Goal: Use online tool/utility: Utilize a website feature to perform a specific function

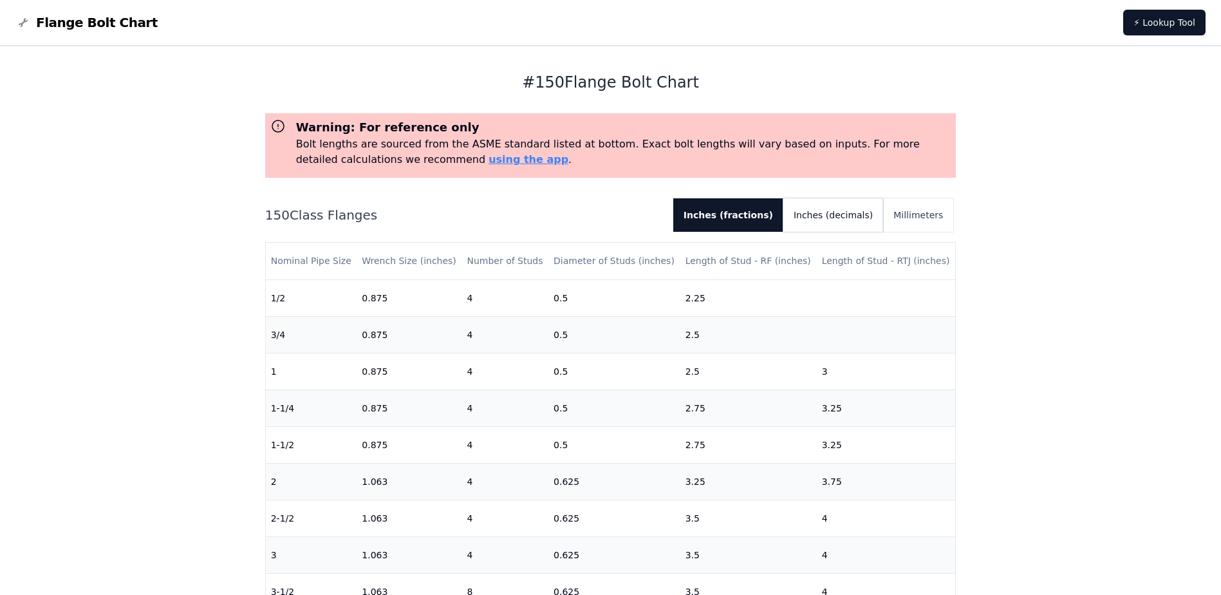
click at [871, 225] on button "Inches (decimals)" at bounding box center [833, 214] width 100 height 33
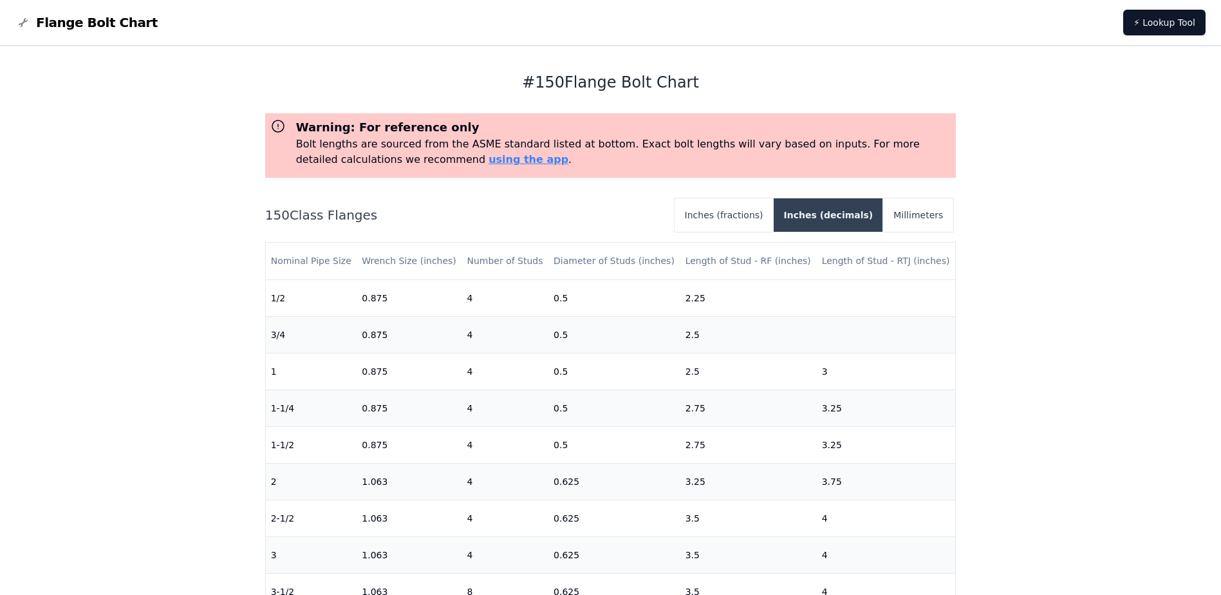
click at [823, 218] on button "Inches (decimals)" at bounding box center [829, 214] width 110 height 33
click at [851, 211] on button "Inches (decimals)" at bounding box center [829, 214] width 110 height 33
click at [910, 216] on button "Millimeters" at bounding box center [918, 214] width 70 height 33
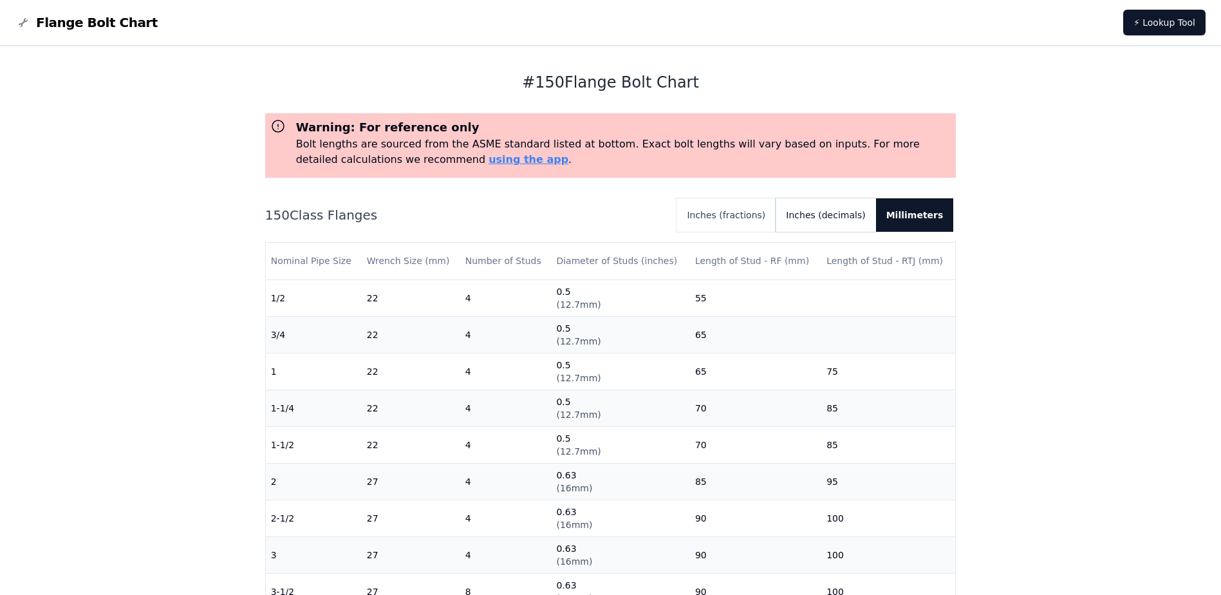
click at [860, 221] on button "Inches (decimals)" at bounding box center [825, 214] width 100 height 33
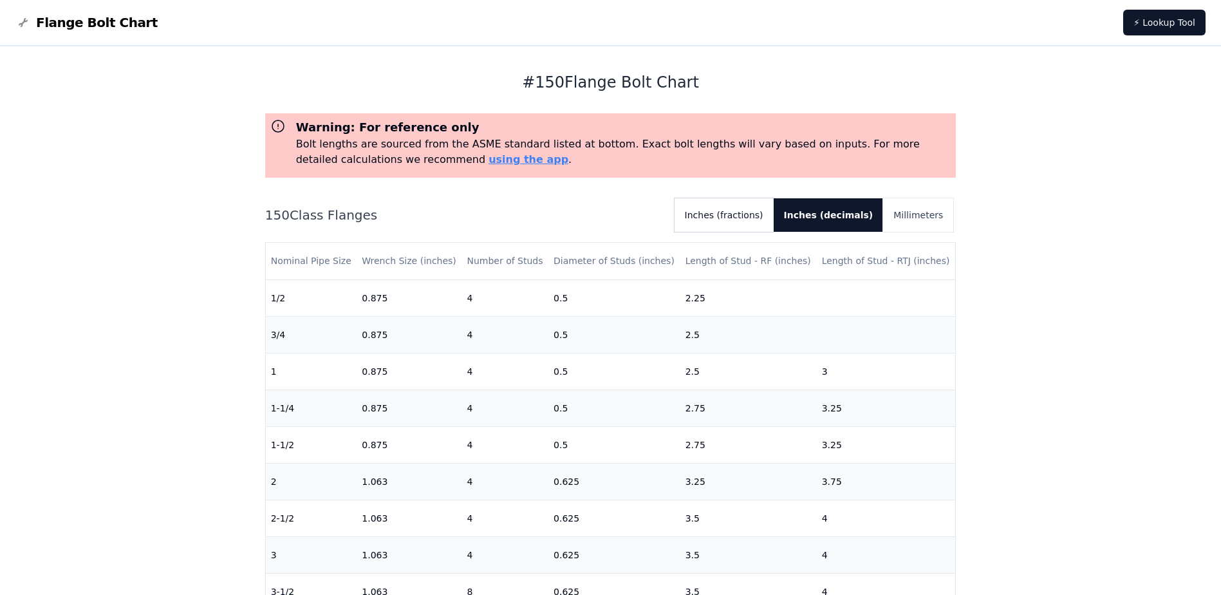
click at [774, 212] on button "Inches (fractions)" at bounding box center [723, 214] width 99 height 33
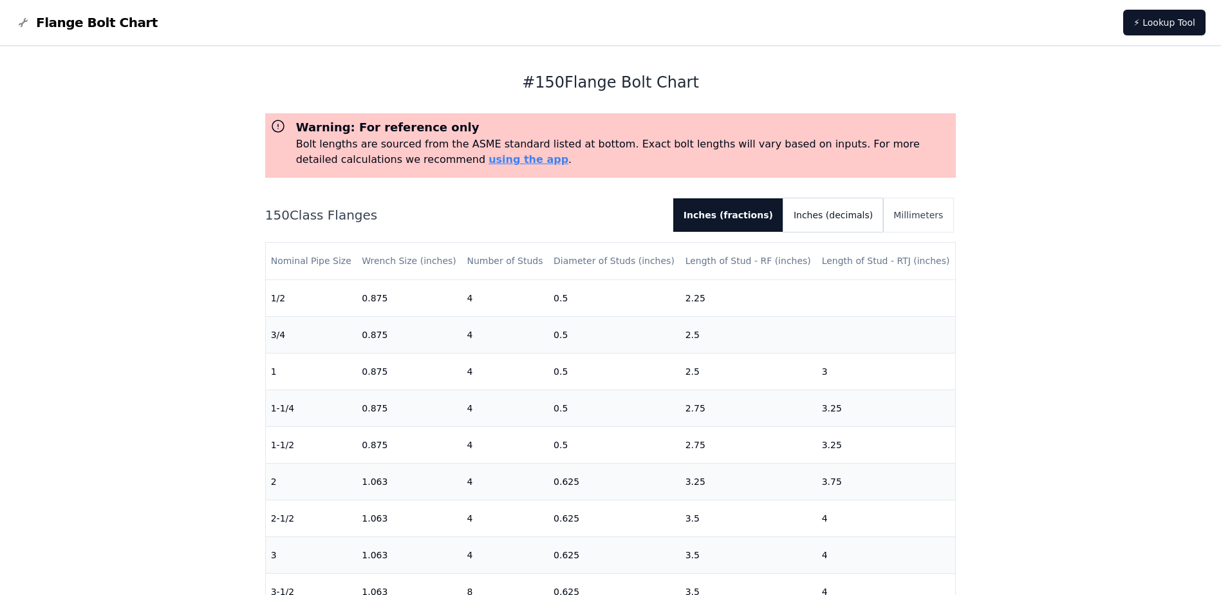
click at [823, 216] on button "Inches (decimals)" at bounding box center [833, 214] width 100 height 33
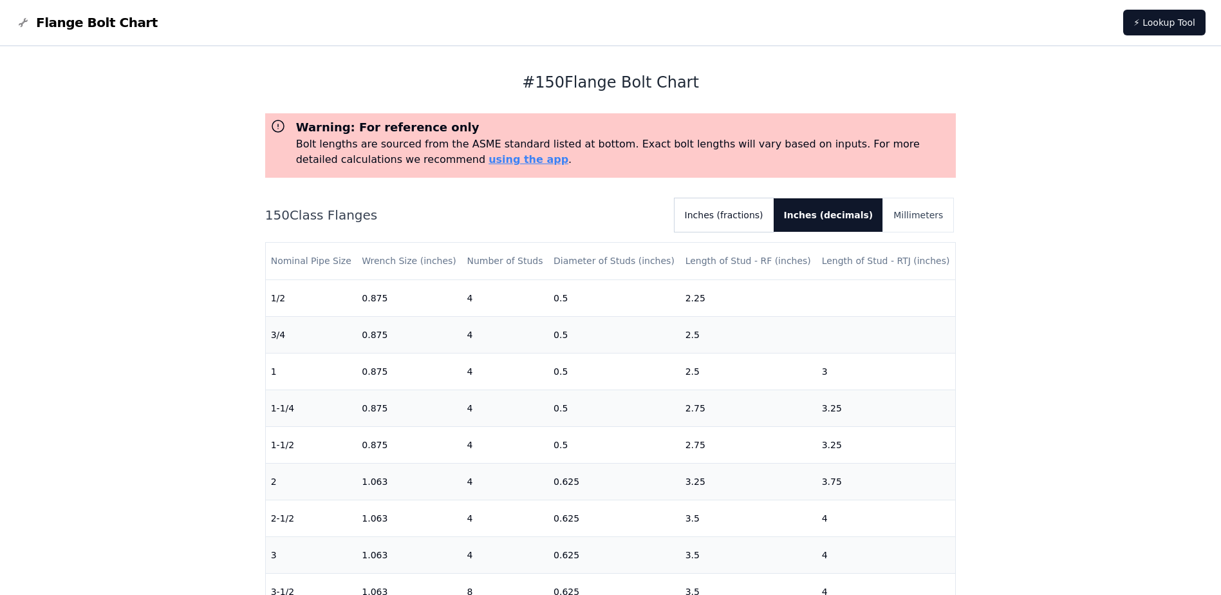
click at [750, 211] on button "Inches (fractions)" at bounding box center [723, 214] width 99 height 33
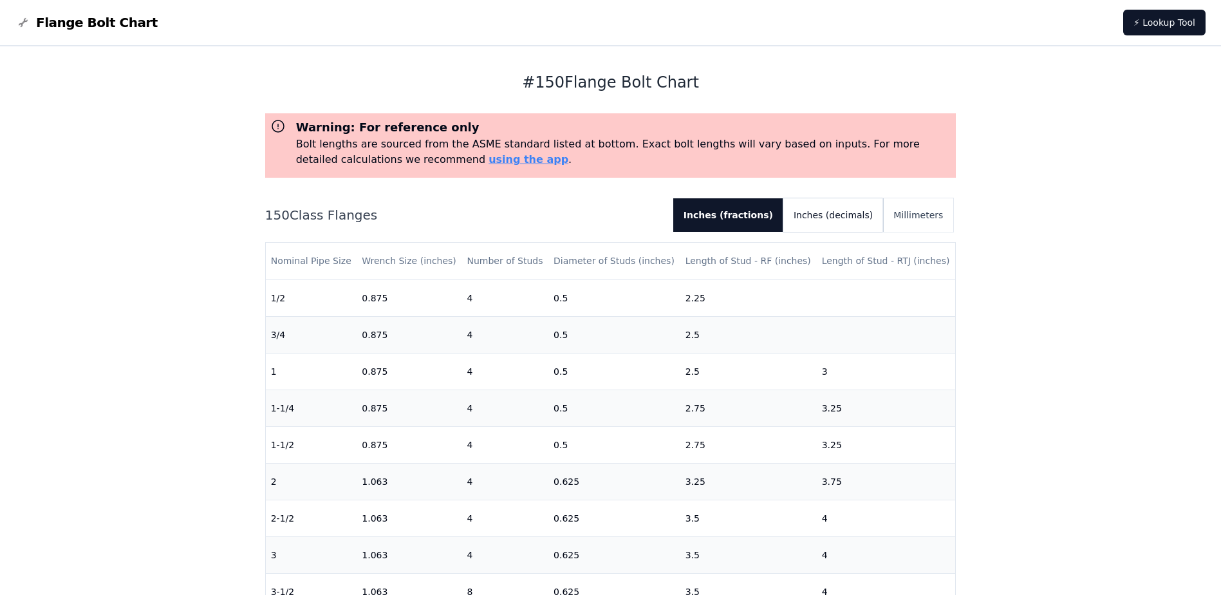
click at [861, 223] on button "Inches (decimals)" at bounding box center [833, 214] width 100 height 33
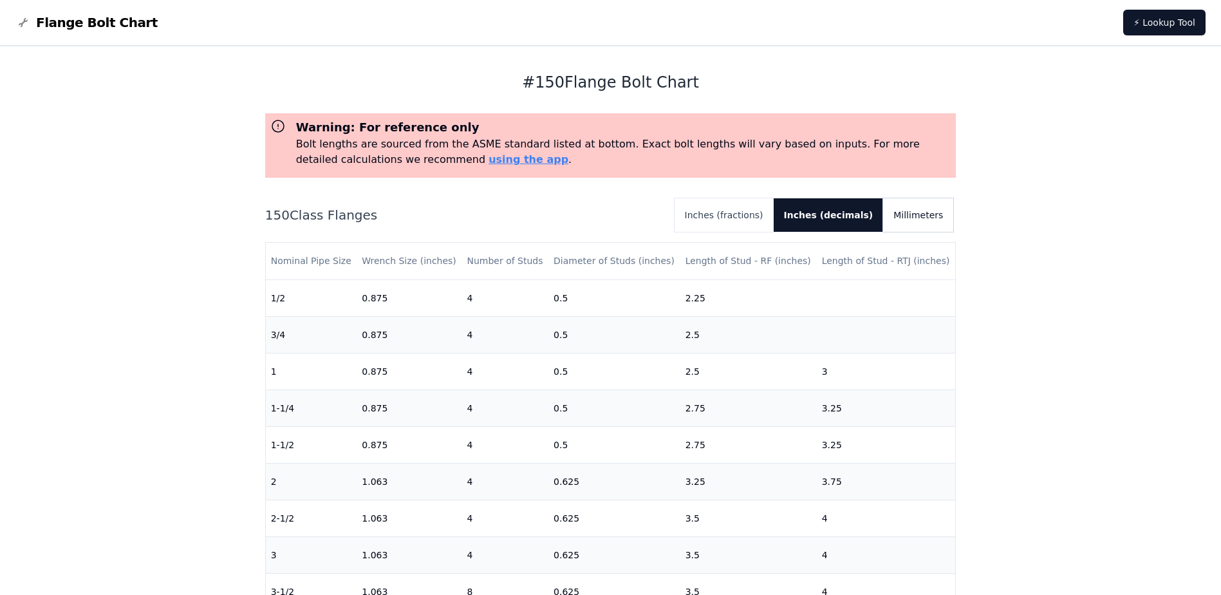
click at [934, 223] on button "Millimeters" at bounding box center [918, 214] width 70 height 33
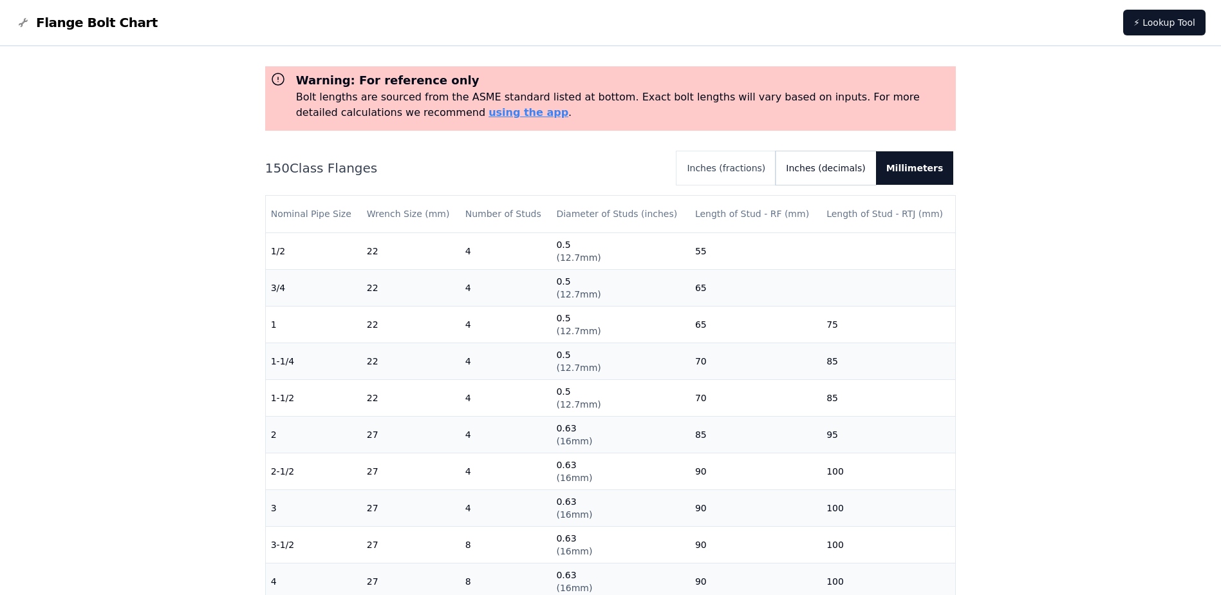
scroll to position [64, 0]
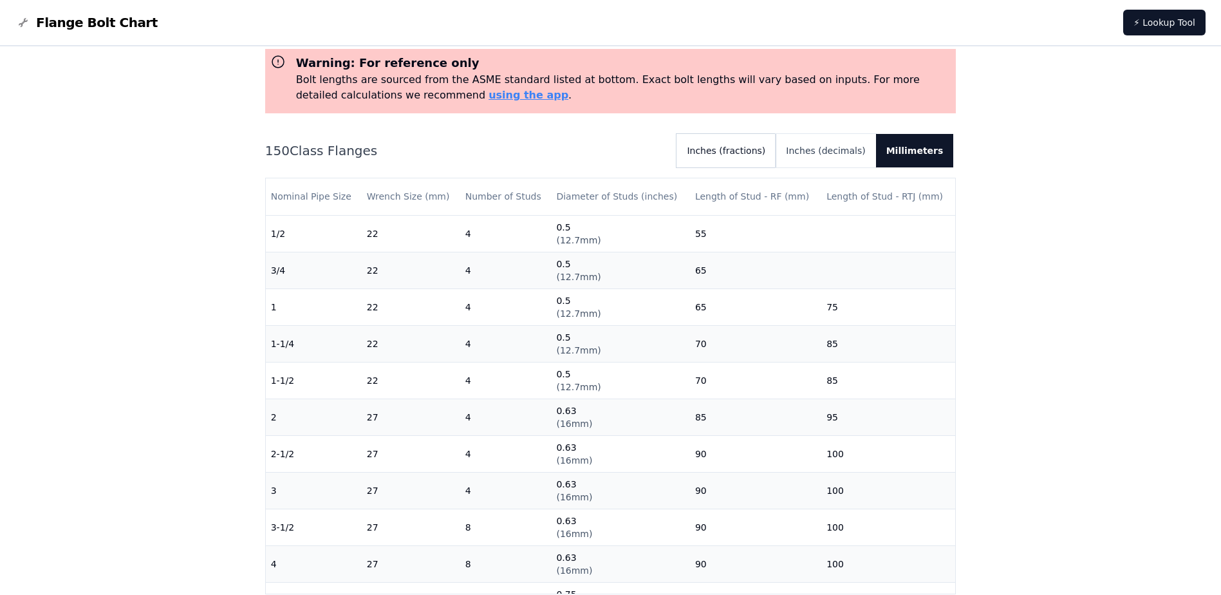
click at [770, 145] on button "Inches (fractions)" at bounding box center [725, 150] width 99 height 33
